Goal: Task Accomplishment & Management: Use online tool/utility

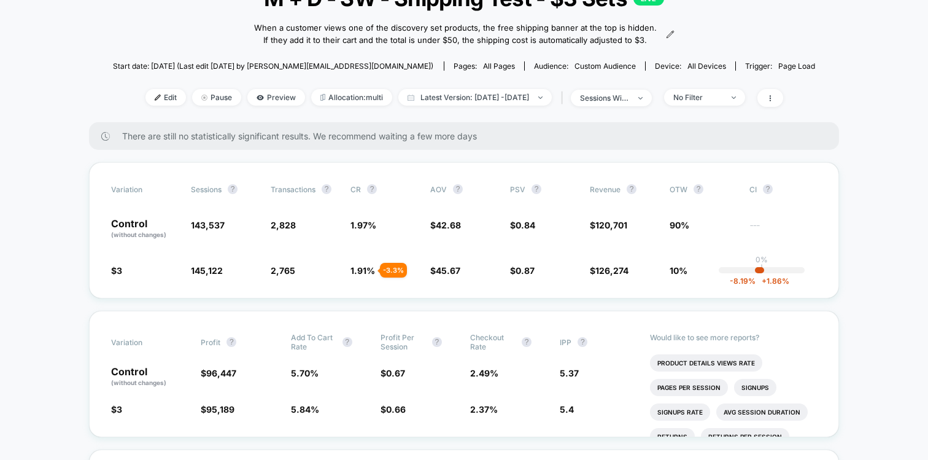
scroll to position [101, 0]
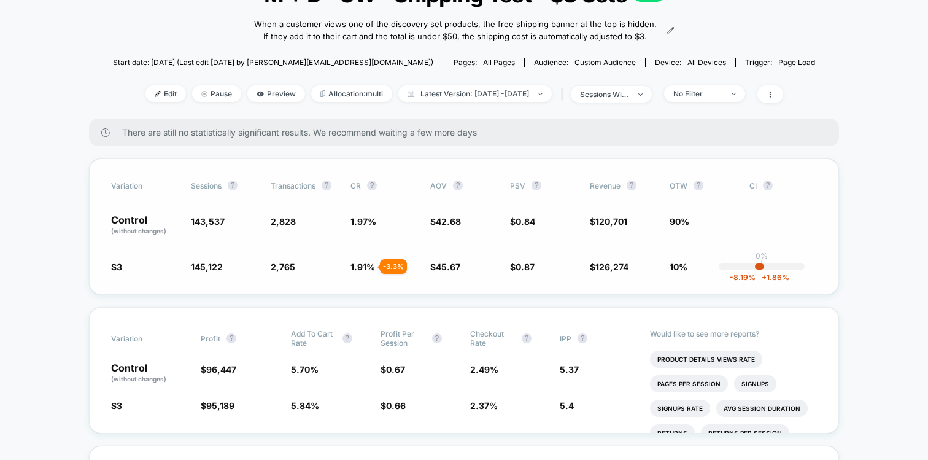
drag, startPoint x: 365, startPoint y: 280, endPoint x: 364, endPoint y: 231, distance: 49.1
click at [364, 231] on div "Variation Sessions ? Transactions ? CR ? AOV ? PSV ? Revenue ? OTW ? CI ? Contr…" at bounding box center [464, 226] width 750 height 136
drag, startPoint x: 364, startPoint y: 231, endPoint x: 369, endPoint y: 282, distance: 50.6
click at [369, 282] on div "Variation Sessions ? Transactions ? CR ? AOV ? PSV ? Revenue ? OTW ? CI ? Contr…" at bounding box center [464, 226] width 750 height 136
drag, startPoint x: 369, startPoint y: 282, endPoint x: 361, endPoint y: 235, distance: 47.4
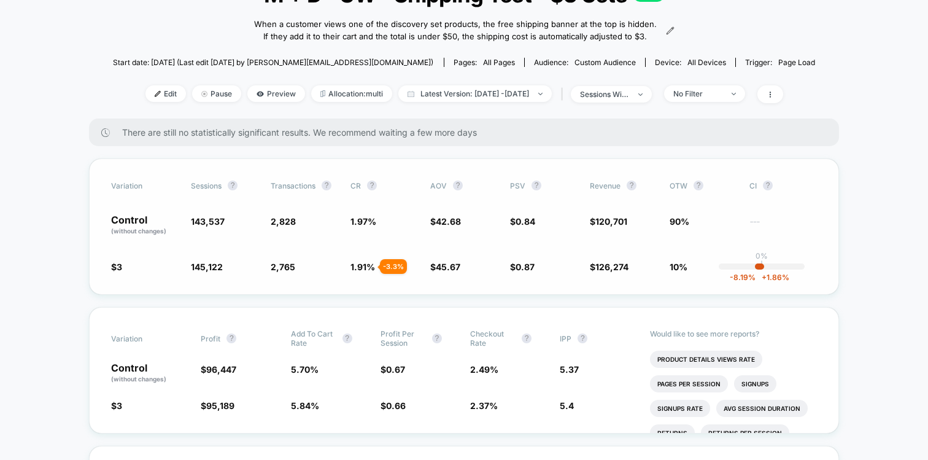
click at [361, 235] on div "Variation Sessions ? Transactions ? CR ? AOV ? PSV ? Revenue ? OTW ? CI ? Contr…" at bounding box center [464, 226] width 750 height 136
drag, startPoint x: 356, startPoint y: 241, endPoint x: 385, endPoint y: 295, distance: 61.8
click at [385, 295] on div "Variation Sessions ? Transactions ? CR ? AOV ? PSV ? Revenue ? OTW ? CI ? Contr…" at bounding box center [464, 226] width 750 height 136
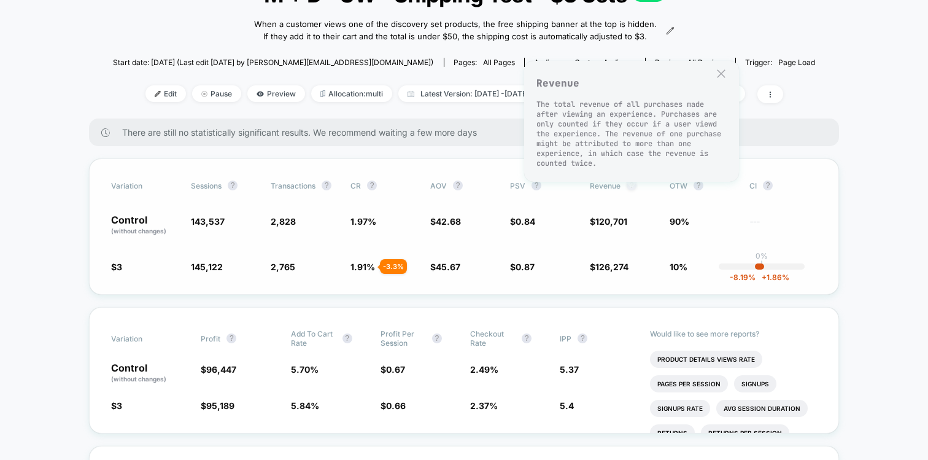
click at [632, 190] on button "?" at bounding box center [632, 185] width 10 height 10
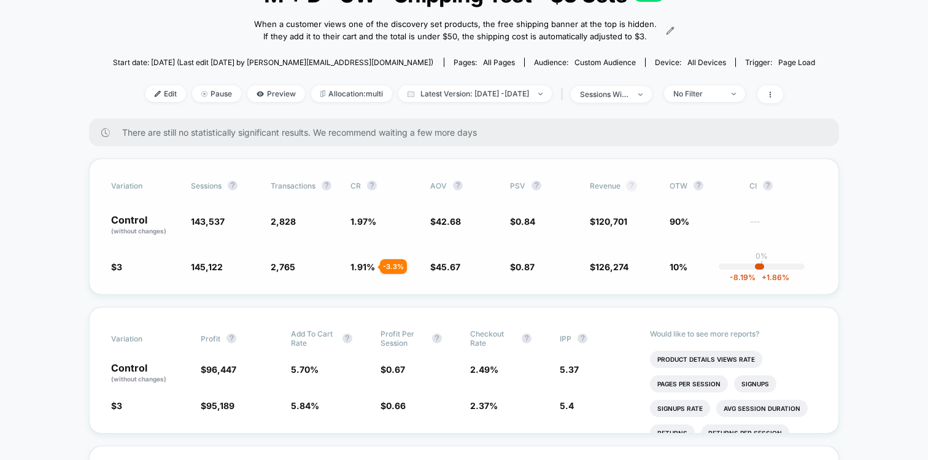
click at [632, 190] on button "?" at bounding box center [632, 185] width 10 height 10
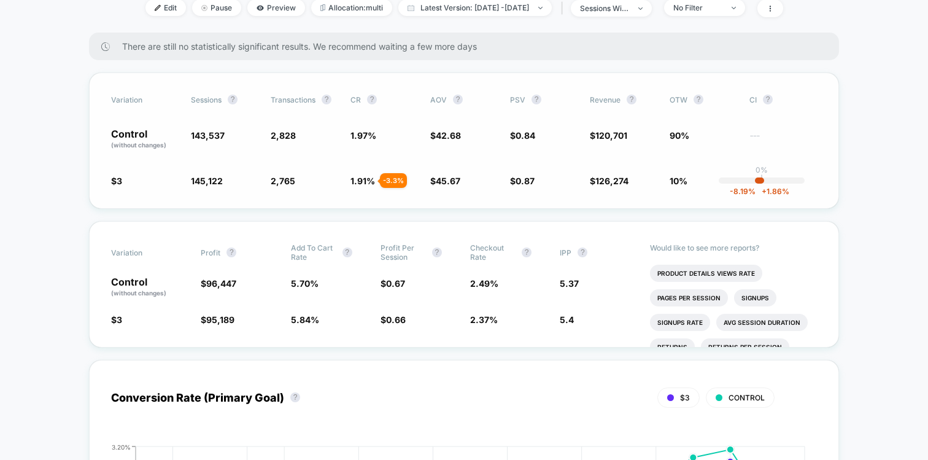
scroll to position [0, 0]
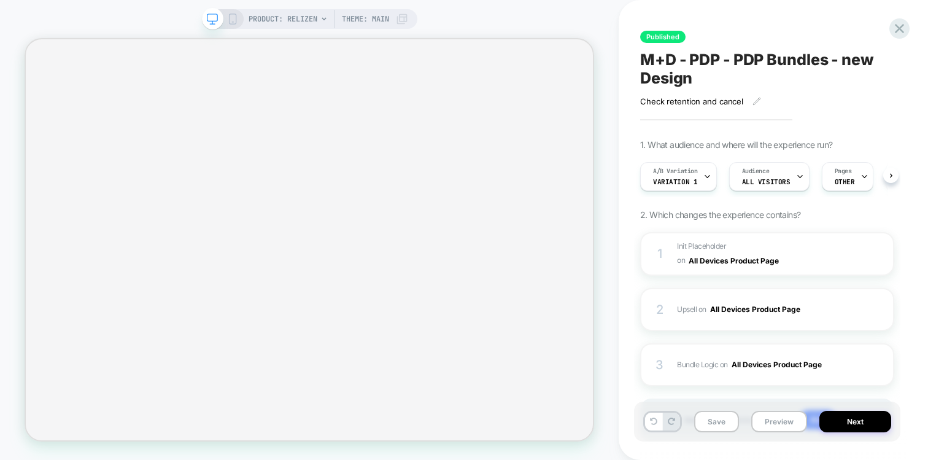
scroll to position [0, 1]
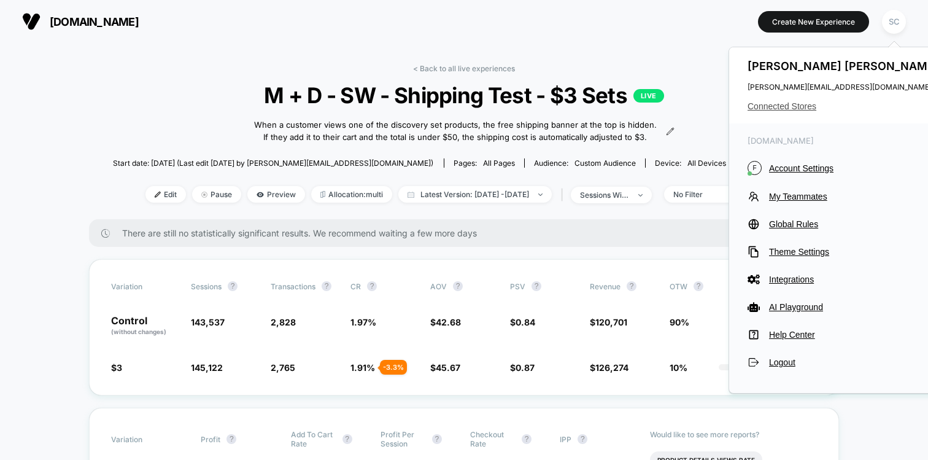
click at [793, 104] on span "Connected Stores" at bounding box center [845, 106] width 194 height 10
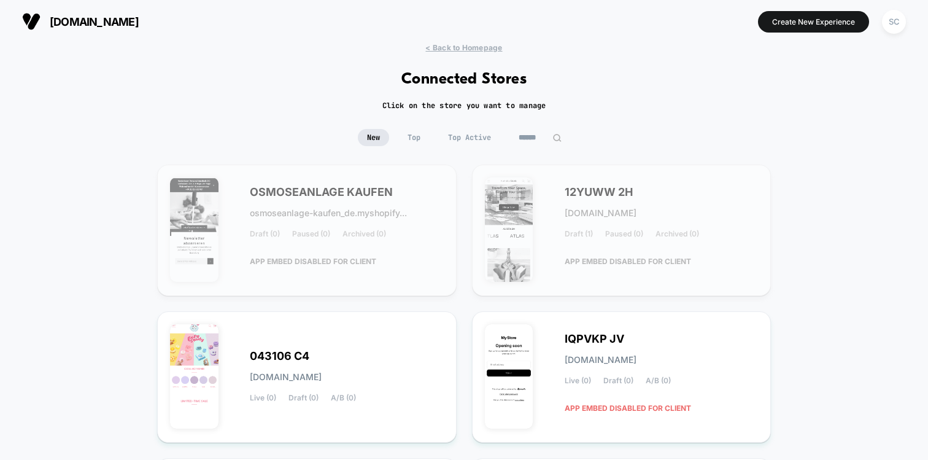
click at [533, 132] on input at bounding box center [539, 137] width 61 height 17
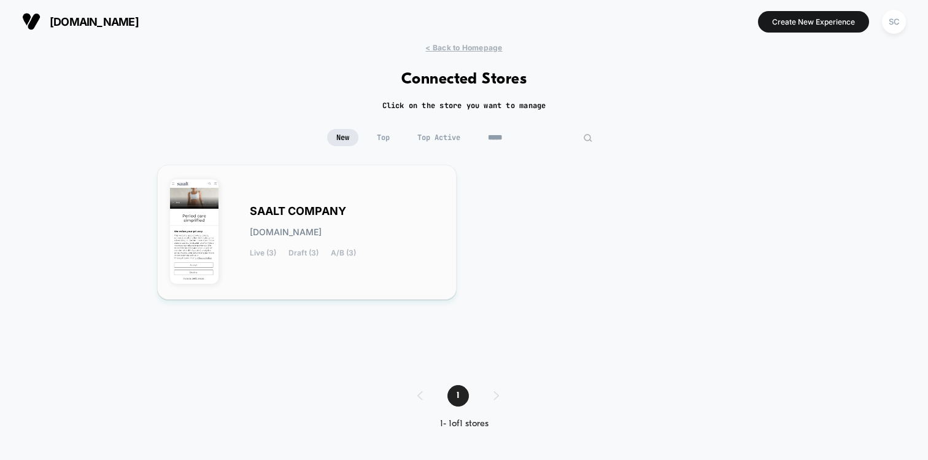
type input "*****"
click at [363, 213] on div "SAALT COMPANY saalt-company.myshopify.com Live (3) Draft (3) A/B (3)" at bounding box center [347, 232] width 194 height 50
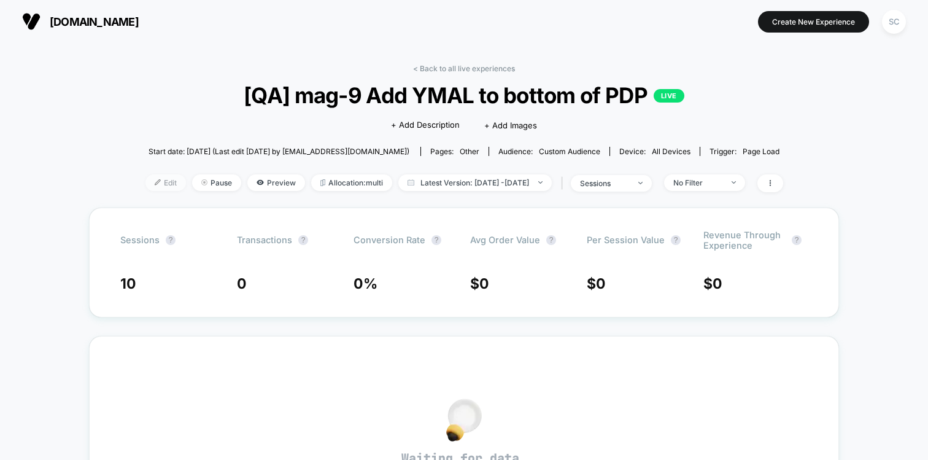
click at [151, 180] on span "Edit" at bounding box center [165, 182] width 41 height 17
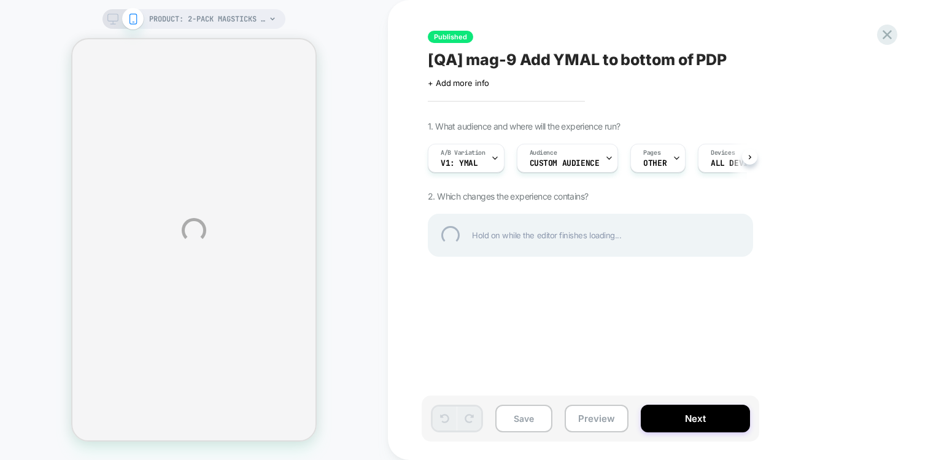
click at [570, 161] on div "PRODUCT: 2-Pack MagSticks [magstick] PRODUCT: 2-Pack MagSticks [magstick] Publi…" at bounding box center [464, 230] width 928 height 460
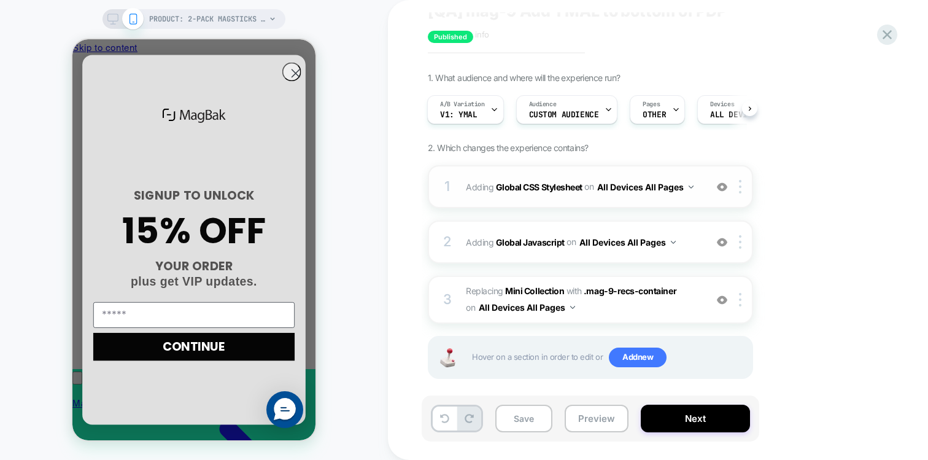
scroll to position [59, 0]
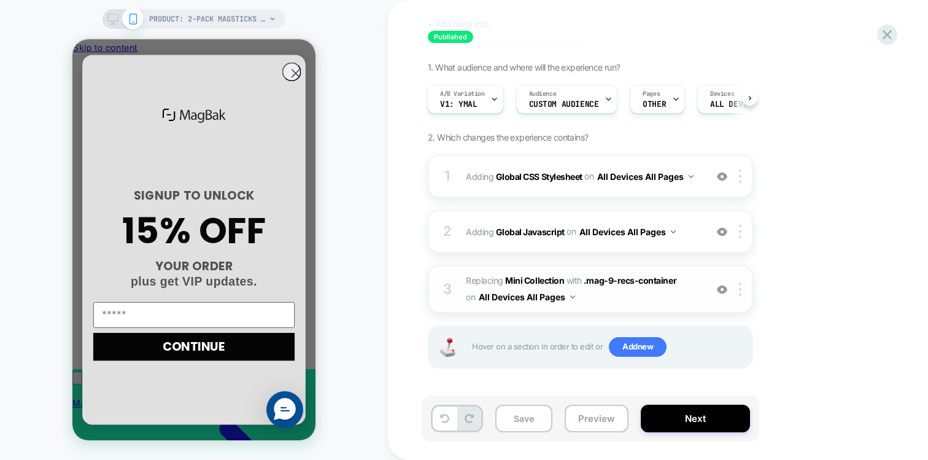
click at [0, 0] on span "#_loomi_addon_1754412988676 Replacing Mini Collection WITH .mag-9-recs-containe…" at bounding box center [0, 0] width 0 height 0
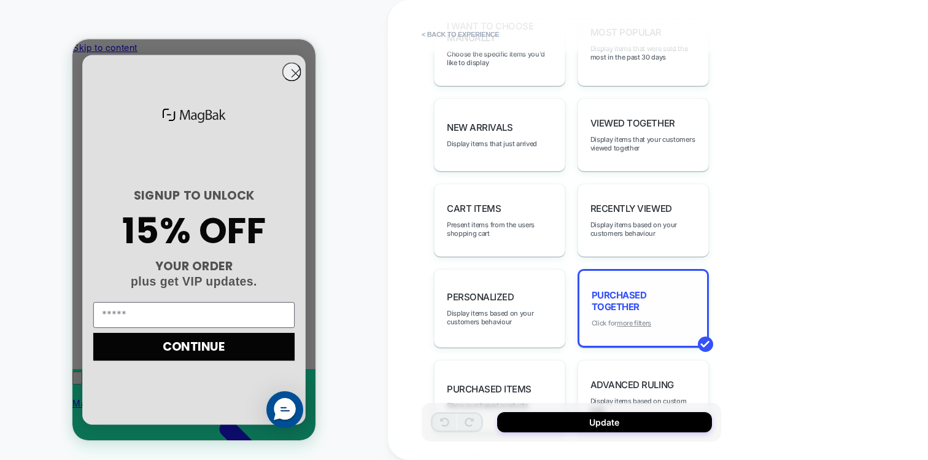
scroll to position [0, 176]
click at [633, 319] on u "more filters" at bounding box center [634, 323] width 34 height 9
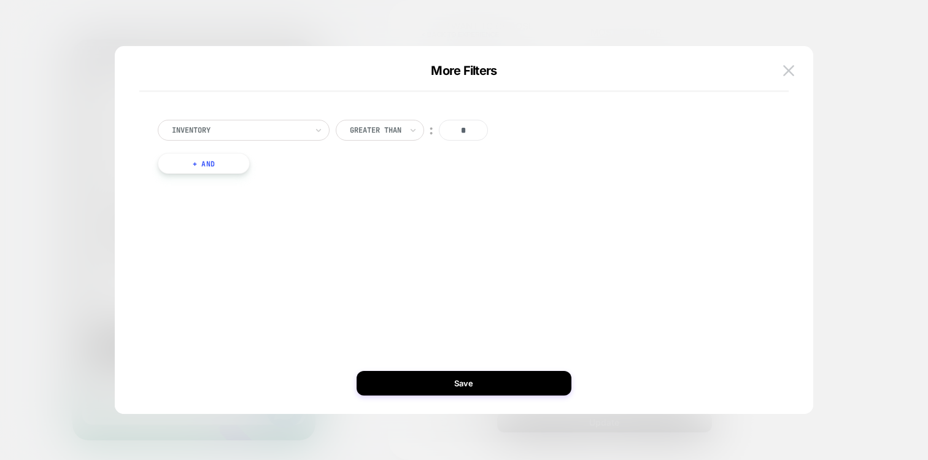
scroll to position [0, 0]
click at [213, 166] on button "+ And" at bounding box center [204, 163] width 92 height 21
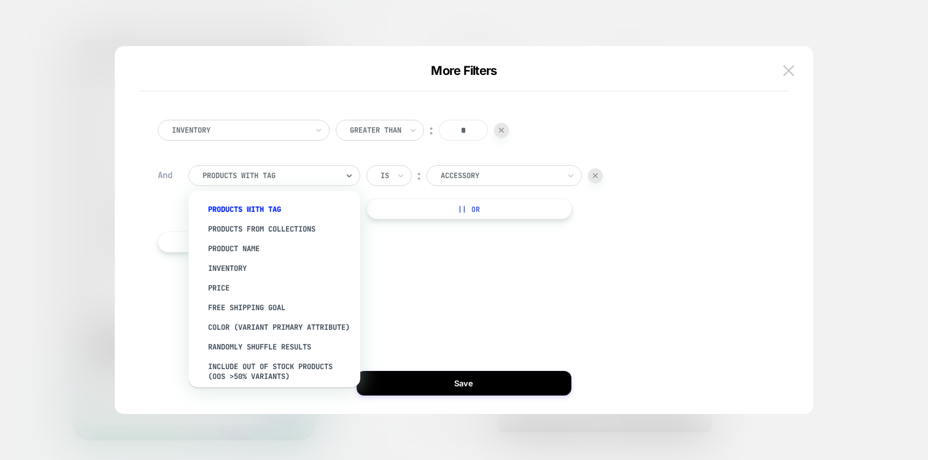
click at [231, 184] on div "products with tag" at bounding box center [274, 175] width 172 height 21
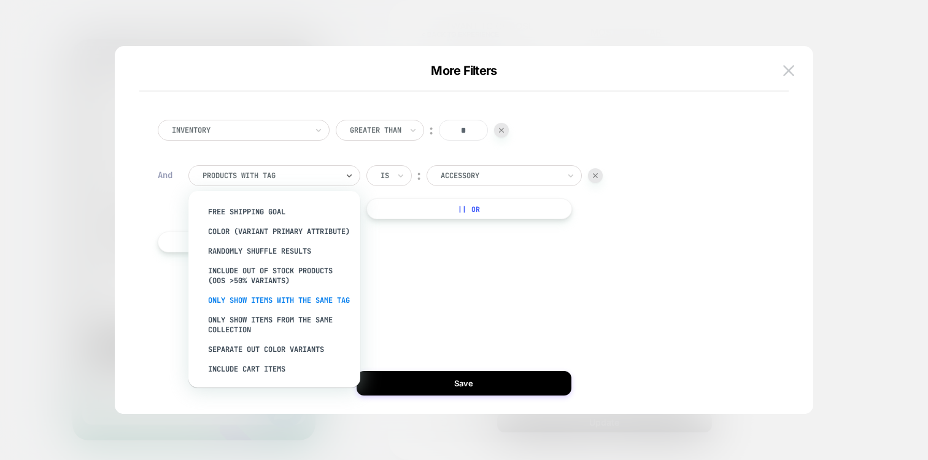
scroll to position [0, 176]
click at [277, 296] on div "Only show items with the same tag" at bounding box center [281, 300] width 160 height 20
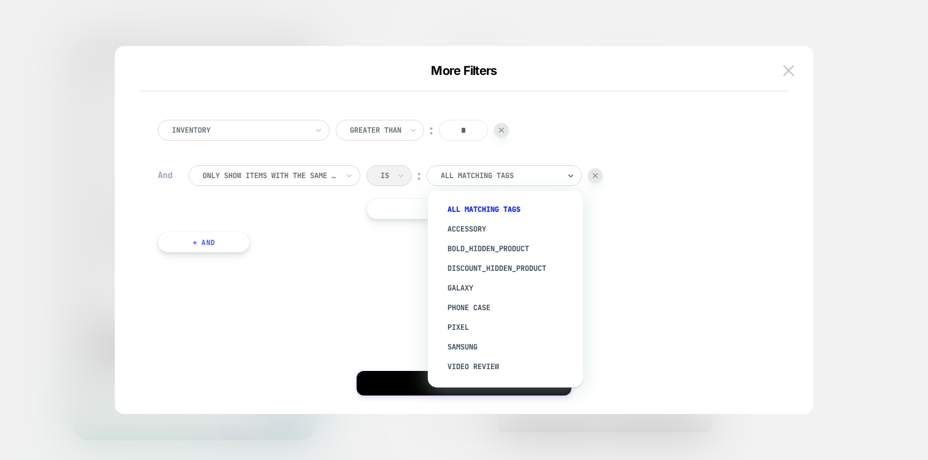
click at [463, 175] on div at bounding box center [500, 175] width 118 height 11
click at [390, 185] on div "Is ︰ option All matching tags focused, 1 of 34. 34 results available. Use Up an…" at bounding box center [484, 175] width 236 height 21
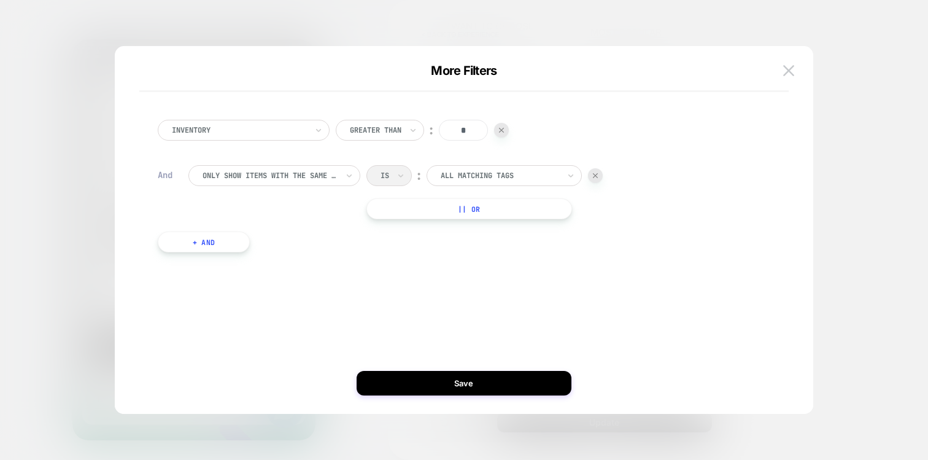
click at [390, 185] on div "Is ︰ All matching tags" at bounding box center [484, 175] width 236 height 21
click at [398, 178] on div "Is ︰ All matching tags" at bounding box center [484, 175] width 236 height 21
click at [0, 0] on div at bounding box center [0, 0] width 0 height 0
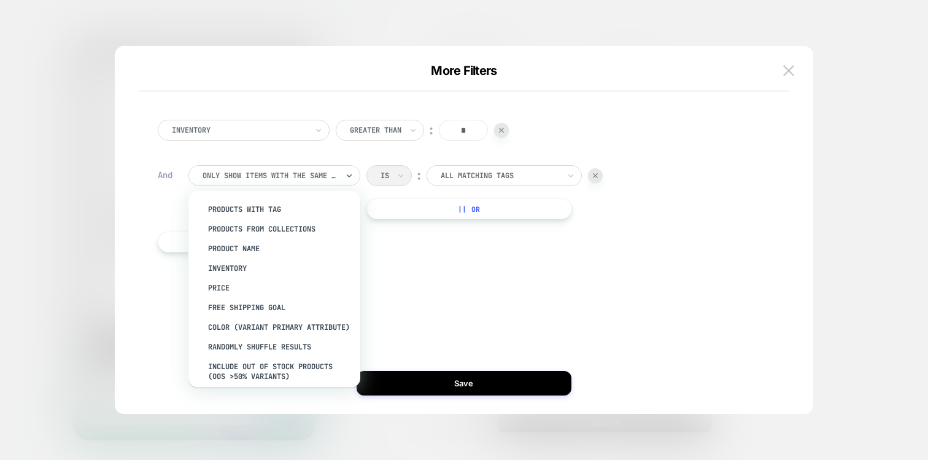
click at [0, 0] on div "Only show items with the same tag" at bounding box center [0, 0] width 0 height 0
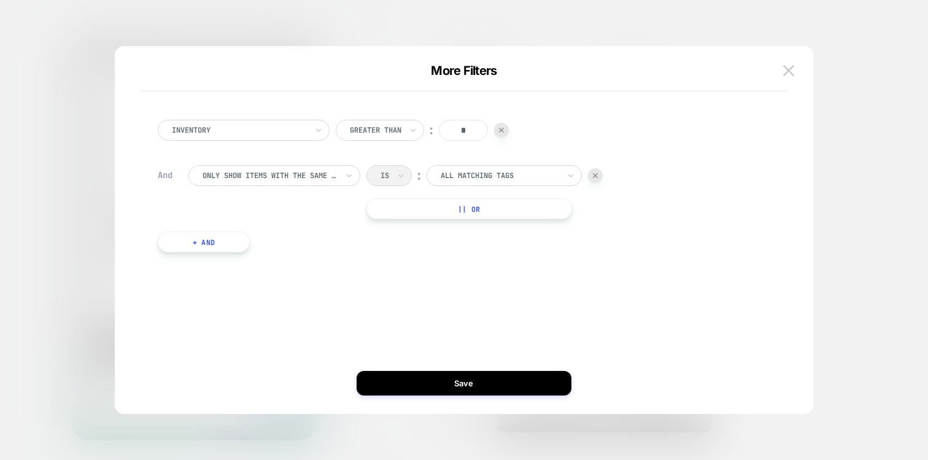
click at [360, 145] on div "Inventory Greater Than ︰ * And Only show items with the same tag Is ︰ All match…" at bounding box center [458, 185] width 613 height 169
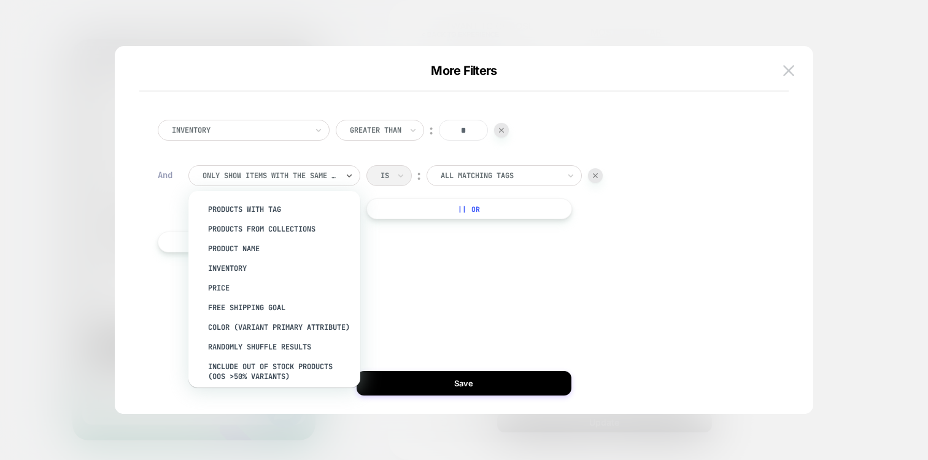
click at [0, 0] on div at bounding box center [0, 0] width 0 height 0
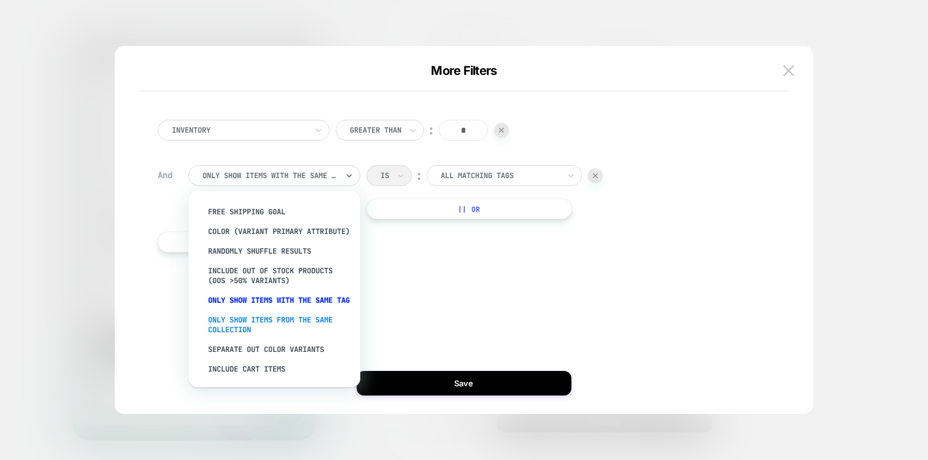
click at [0, 0] on div "Only show items from the same collection" at bounding box center [0, 0] width 0 height 0
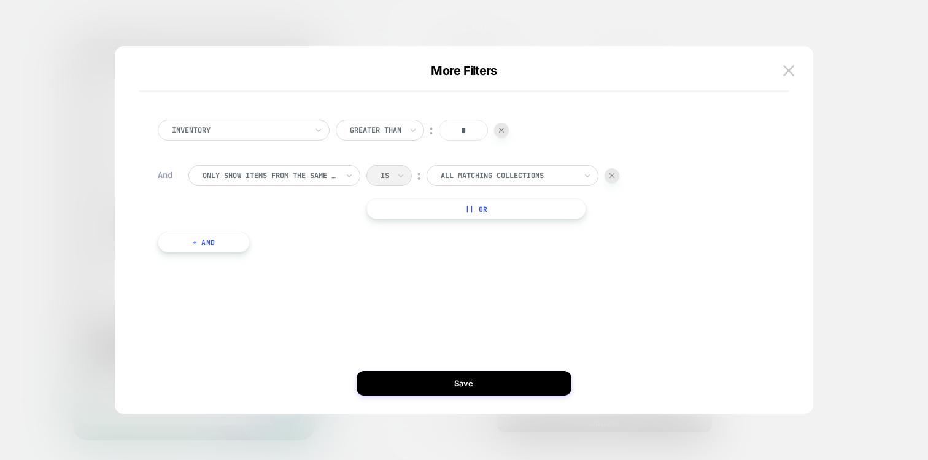
click at [0, 0] on div "Is ︰ All matching collections ALL MATCHING COLLECTIONS" at bounding box center [0, 0] width 0 height 0
click at [0, 0] on div at bounding box center [0, 0] width 0 height 0
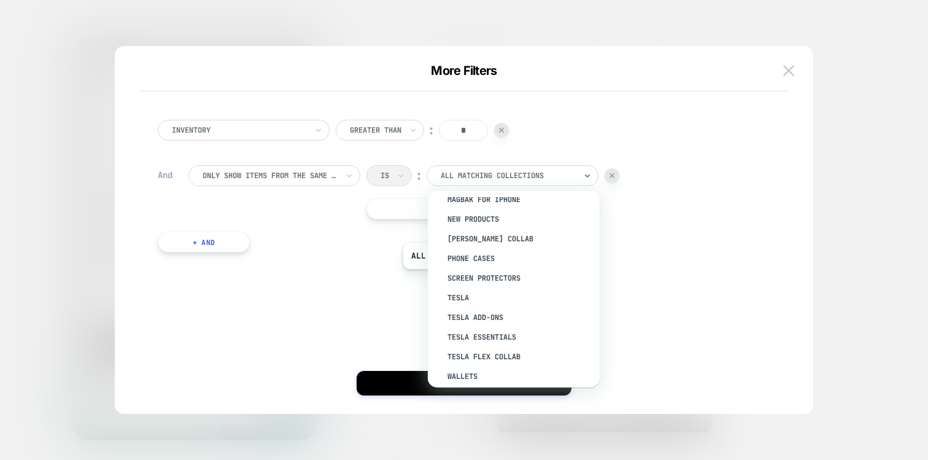
scroll to position [0, 0]
click at [307, 178] on div at bounding box center [270, 175] width 135 height 11
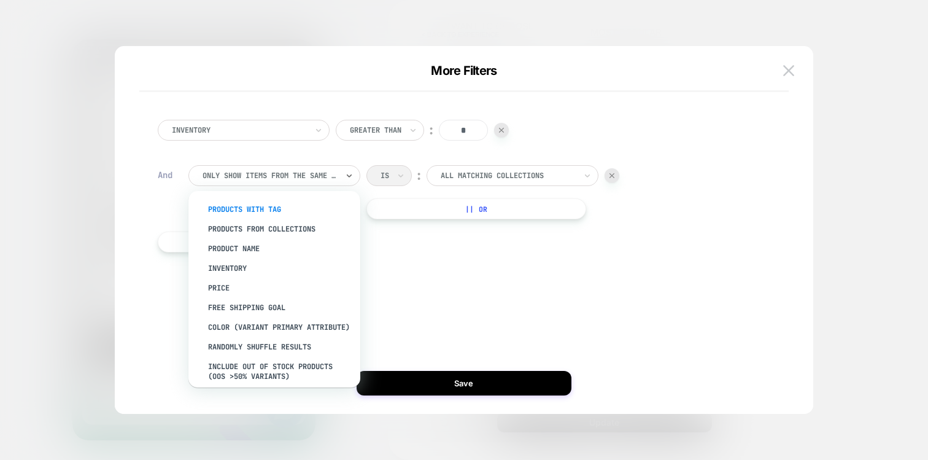
click at [284, 207] on div "products with tag" at bounding box center [281, 209] width 160 height 20
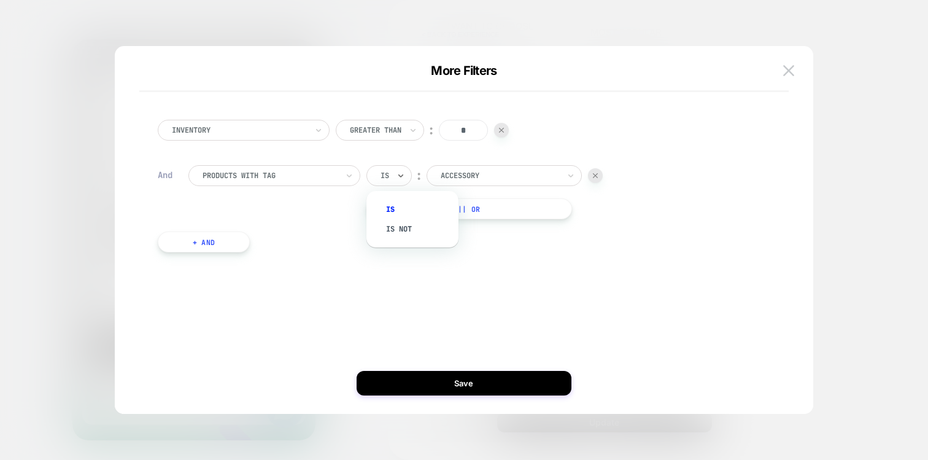
click at [389, 176] on div at bounding box center [385, 175] width 9 height 11
click at [0, 0] on div "Is not" at bounding box center [0, 0] width 0 height 0
click at [0, 0] on div "Accessory" at bounding box center [0, 0] width 0 height 0
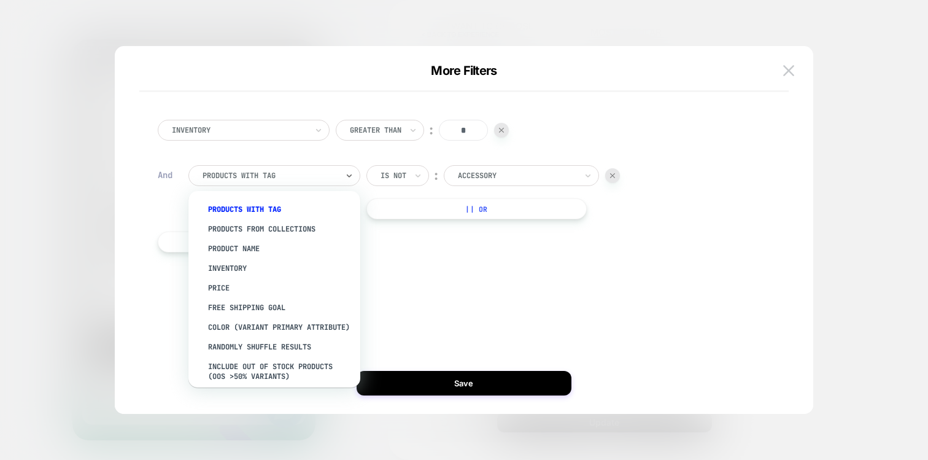
click at [0, 0] on div "products with tag" at bounding box center [0, 0] width 0 height 0
click at [0, 0] on div "products from collections" at bounding box center [0, 0] width 0 height 0
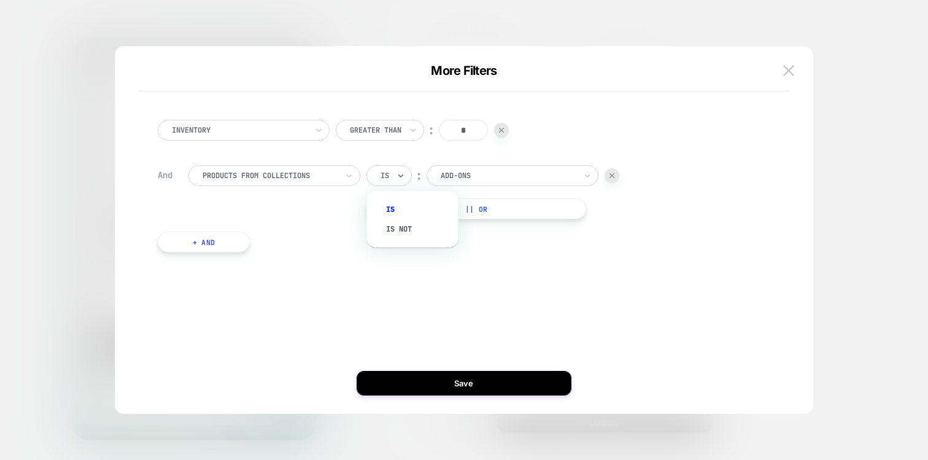
click at [0, 0] on div "Is" at bounding box center [0, 0] width 0 height 0
click at [306, 180] on div at bounding box center [270, 175] width 135 height 11
click at [0, 0] on div at bounding box center [0, 0] width 0 height 0
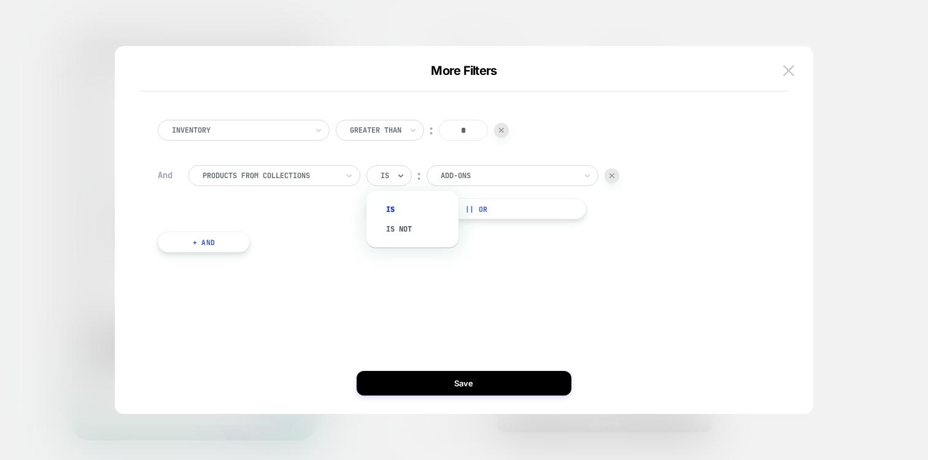
click at [305, 175] on div at bounding box center [270, 175] width 135 height 11
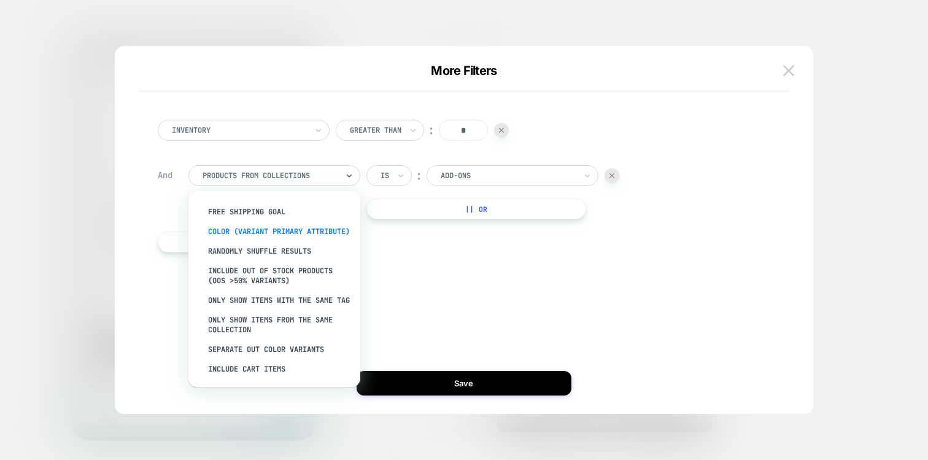
scroll to position [110, 0]
click at [307, 292] on div "Only show items with the same tag" at bounding box center [281, 300] width 160 height 20
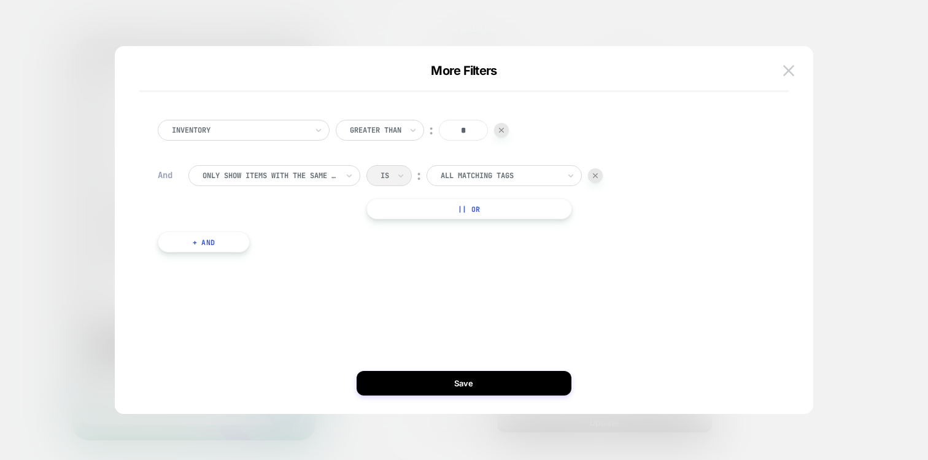
click at [390, 179] on div "Is ︰ All matching tags" at bounding box center [484, 175] width 236 height 21
click at [0, 0] on div at bounding box center [0, 0] width 0 height 0
